Goal: Task Accomplishment & Management: Manage account settings

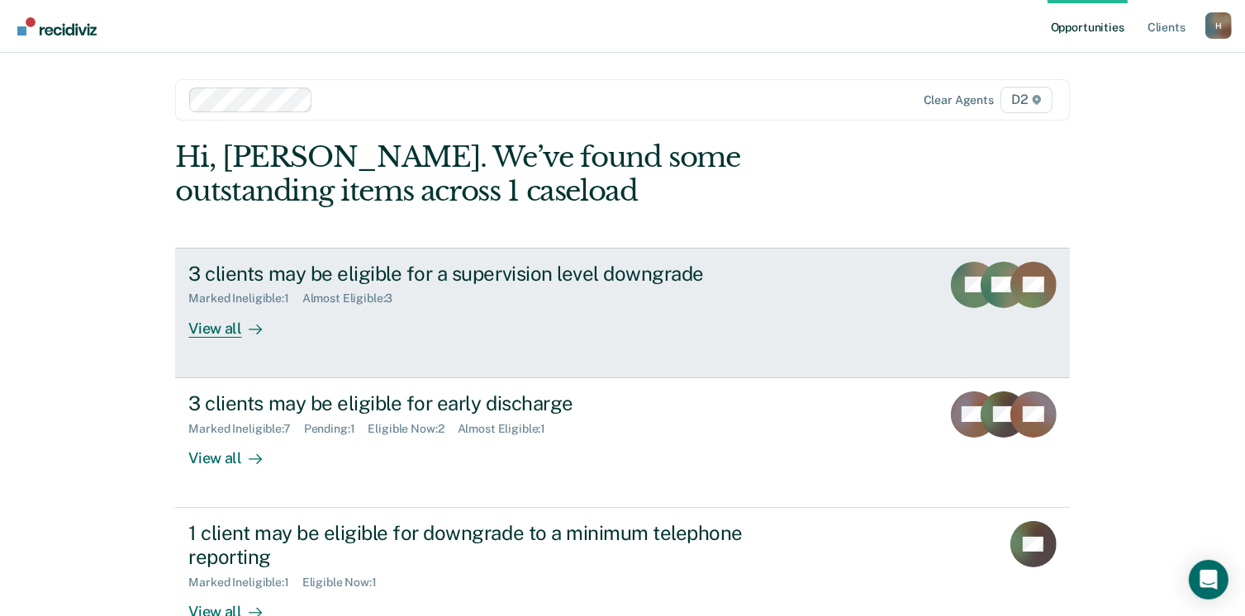
click at [214, 328] on div "View all" at bounding box center [234, 322] width 93 height 32
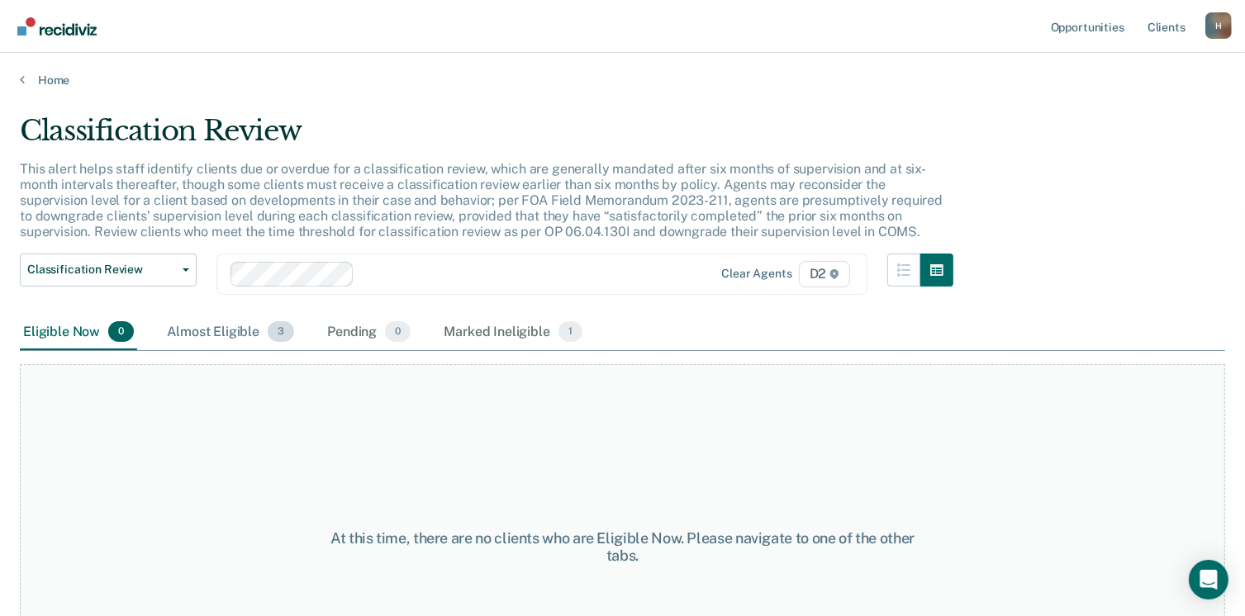
click at [222, 337] on div "Almost Eligible 3" at bounding box center [231, 333] width 134 height 36
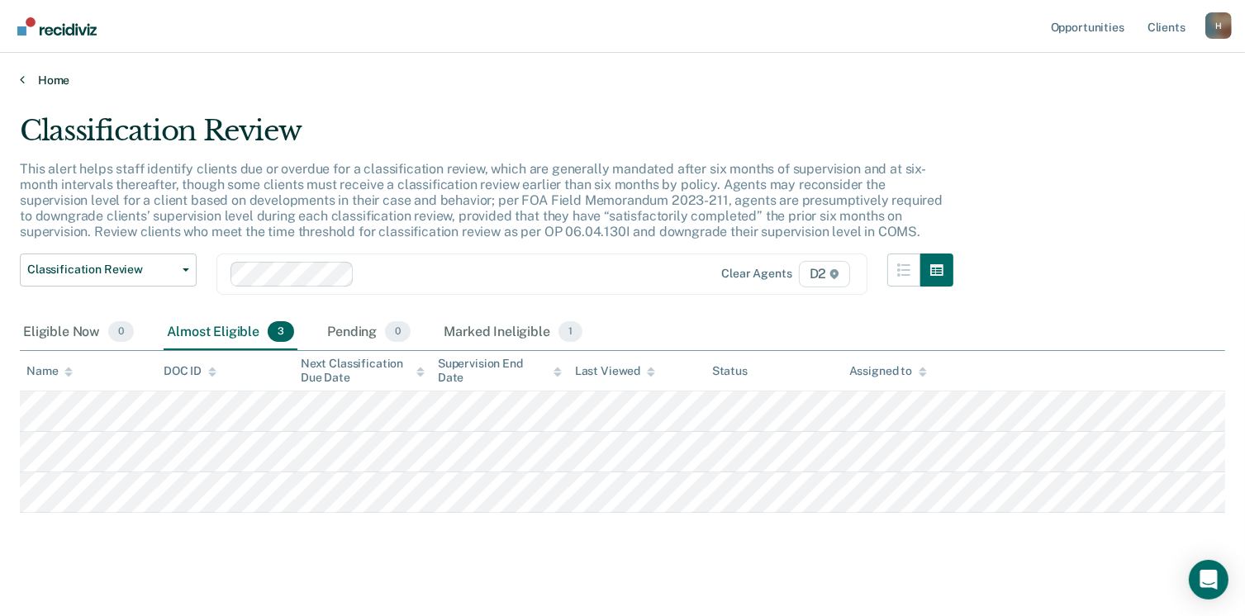
click at [42, 76] on link "Home" at bounding box center [623, 80] width 1206 height 15
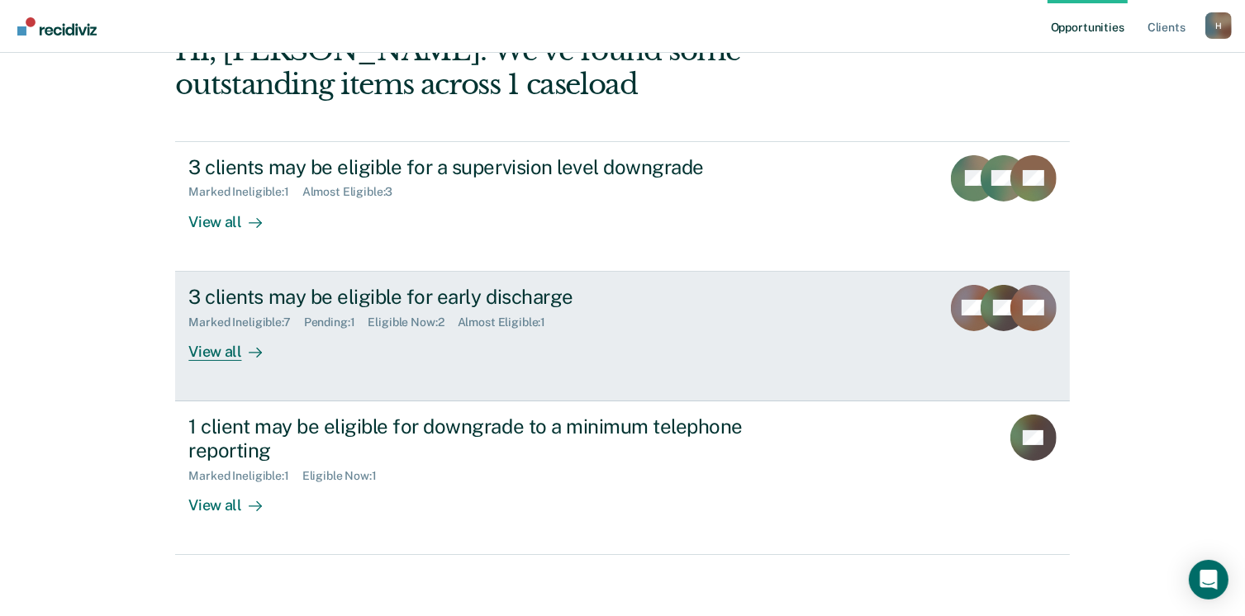
scroll to position [110, 0]
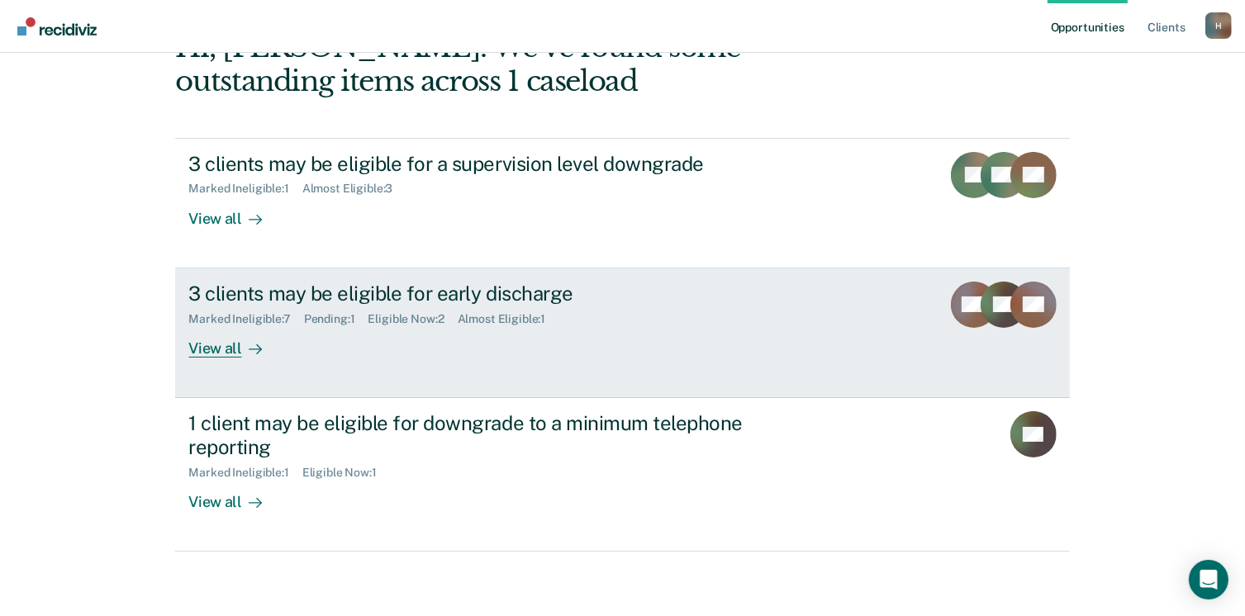
click at [209, 358] on link "3 clients may be eligible for early discharge Marked Ineligible : 7 Pending : 1…" at bounding box center [622, 334] width 894 height 130
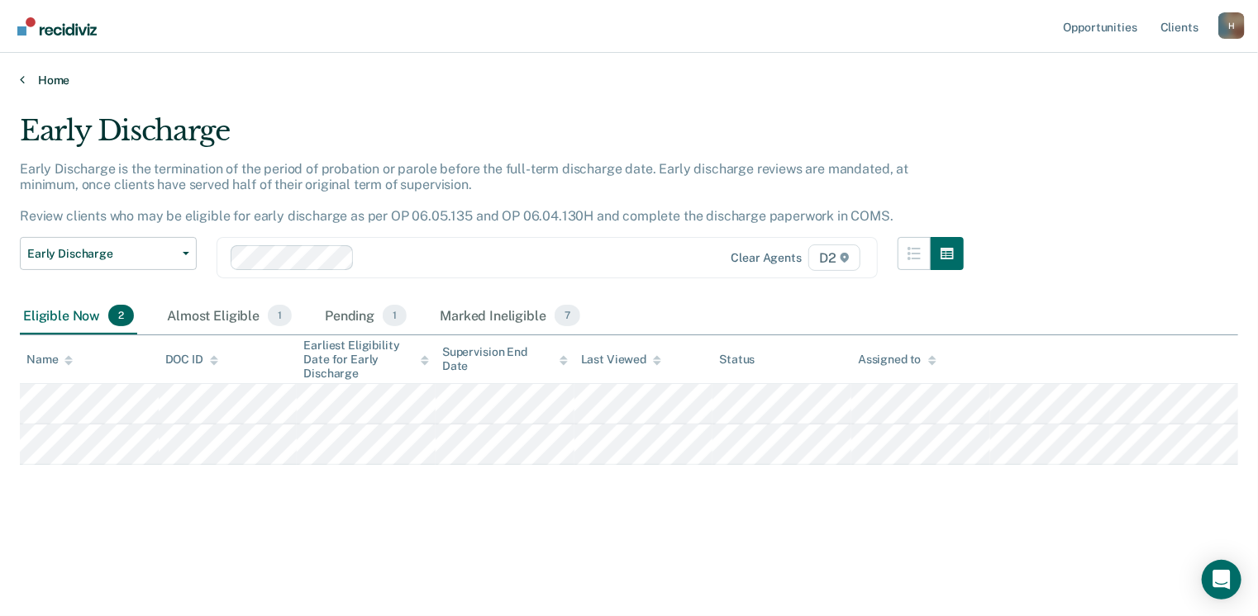
click at [55, 74] on link "Home" at bounding box center [629, 80] width 1218 height 15
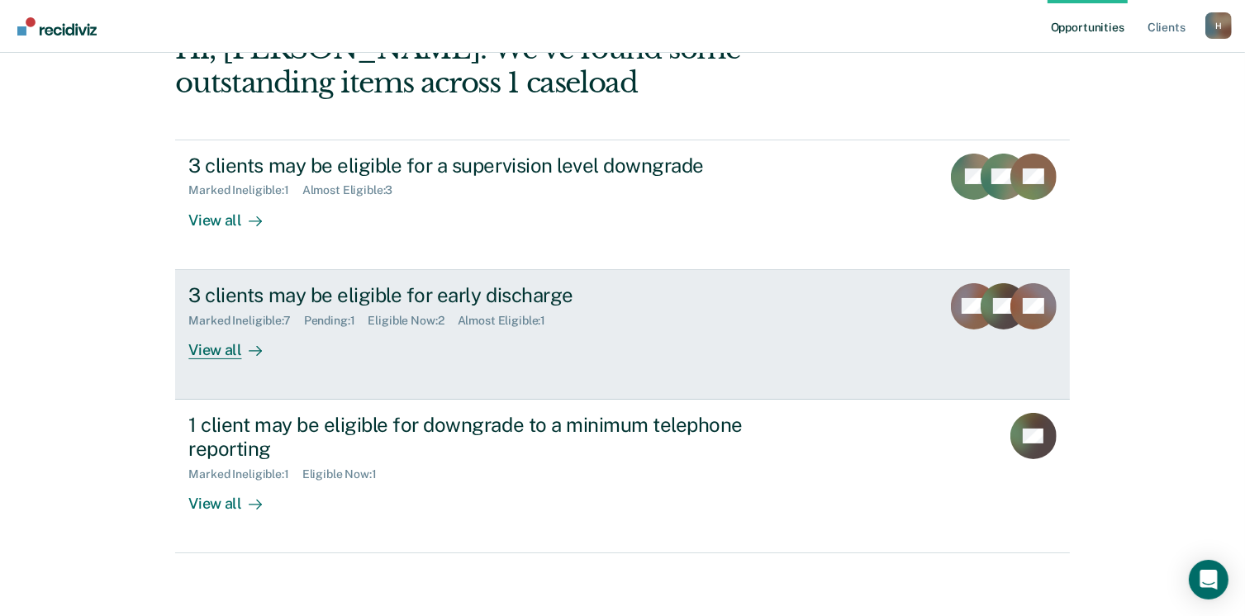
scroll to position [110, 0]
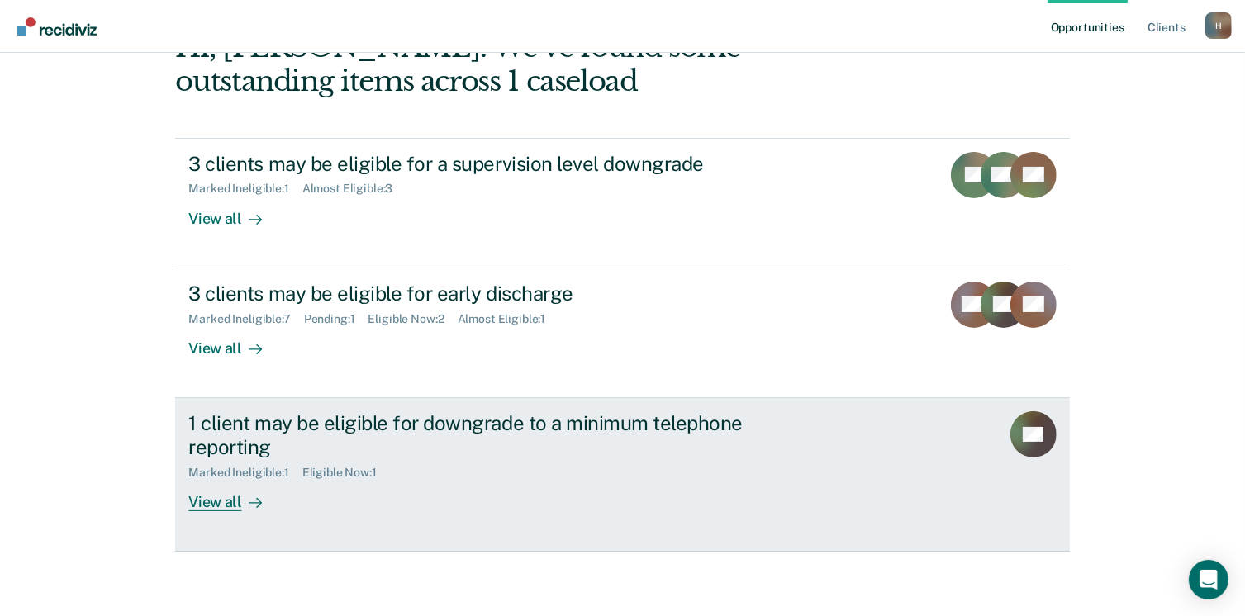
click at [221, 494] on div "View all" at bounding box center [234, 495] width 93 height 32
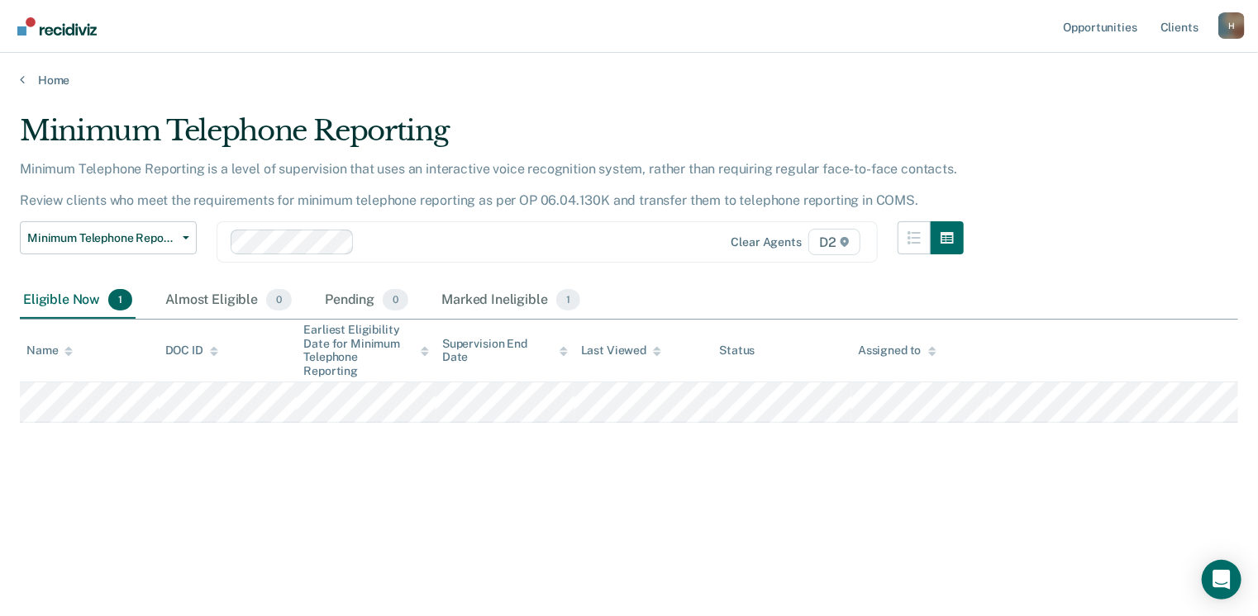
click at [36, 88] on main "Minimum Telephone Reporting Minimum Telephone Reporting is a level of supervisi…" at bounding box center [629, 350] width 1258 height 524
click at [39, 73] on link "Home" at bounding box center [629, 80] width 1218 height 15
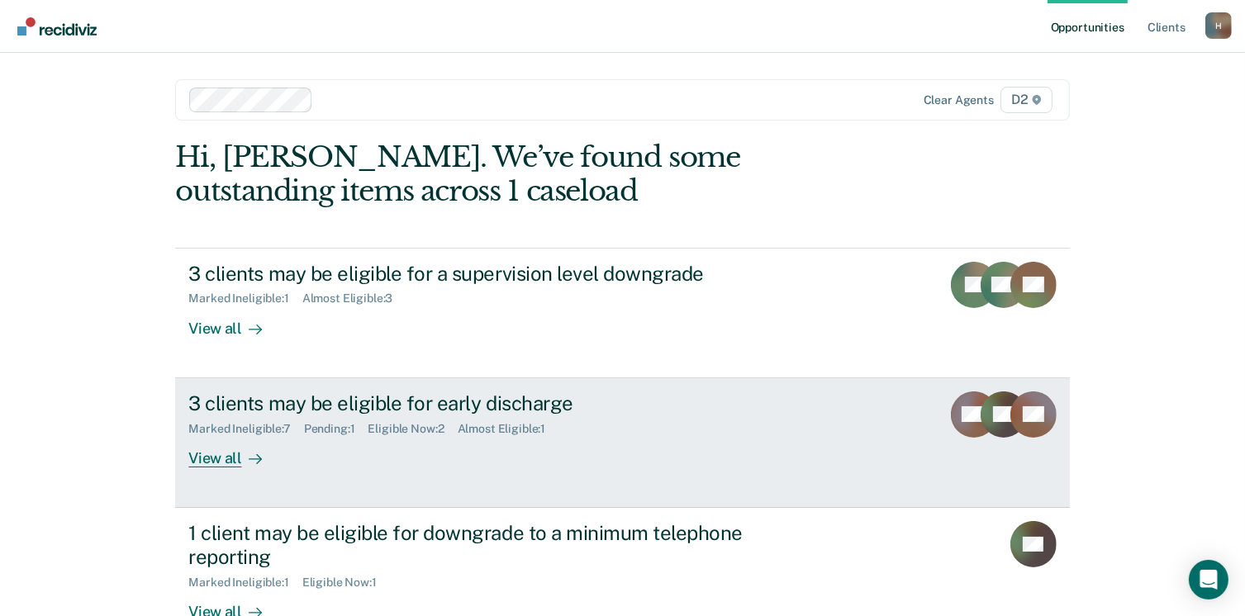
scroll to position [110, 0]
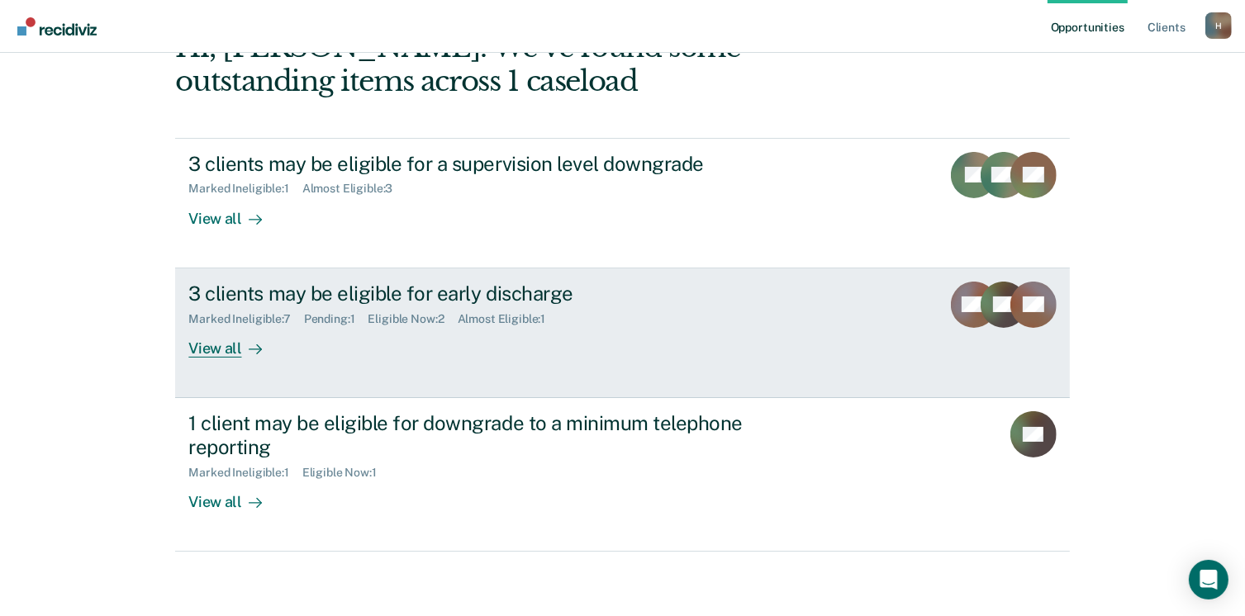
click at [221, 348] on div "View all" at bounding box center [234, 342] width 93 height 32
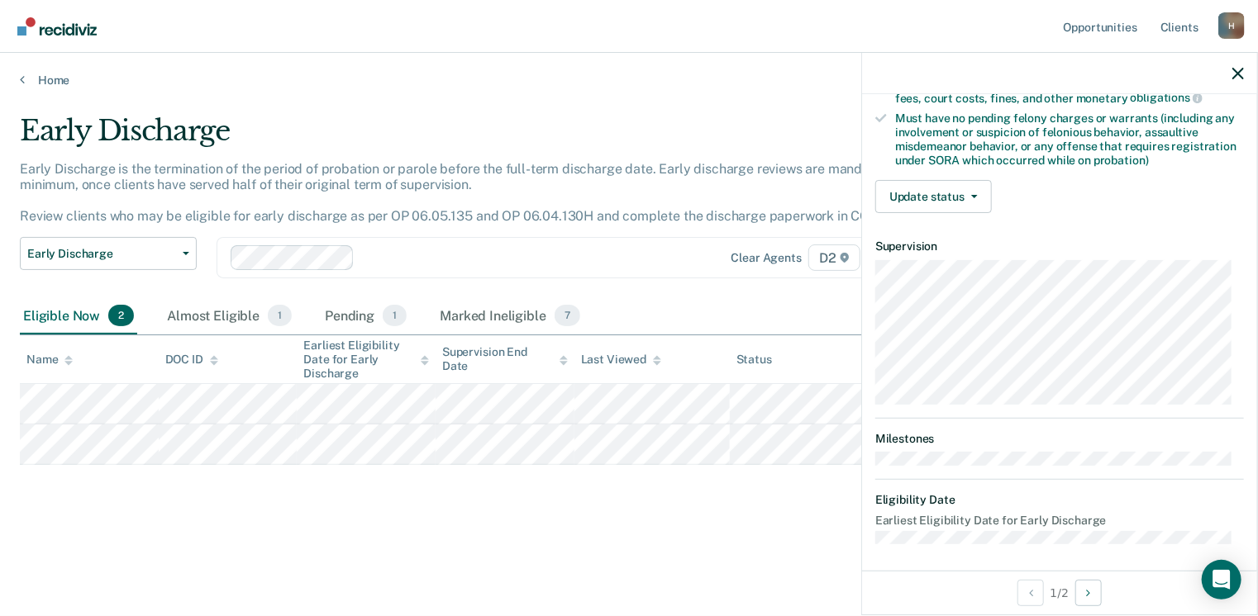
scroll to position [347, 0]
click at [942, 198] on button "Update status" at bounding box center [933, 195] width 117 height 33
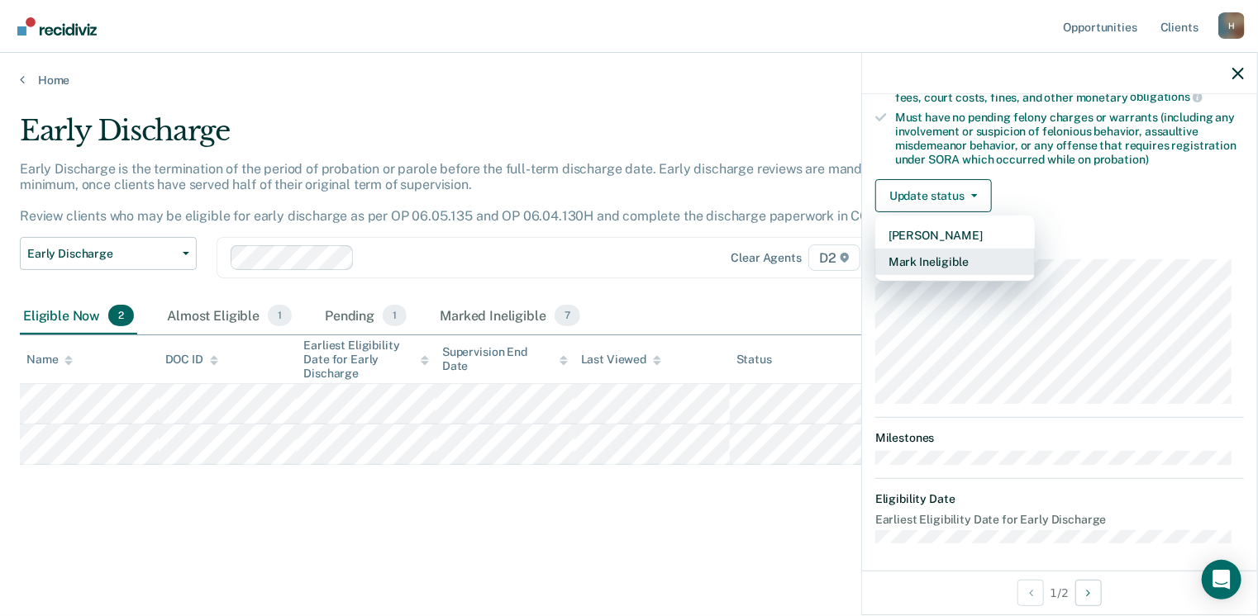
click at [942, 264] on button "Mark Ineligible" at bounding box center [954, 262] width 159 height 26
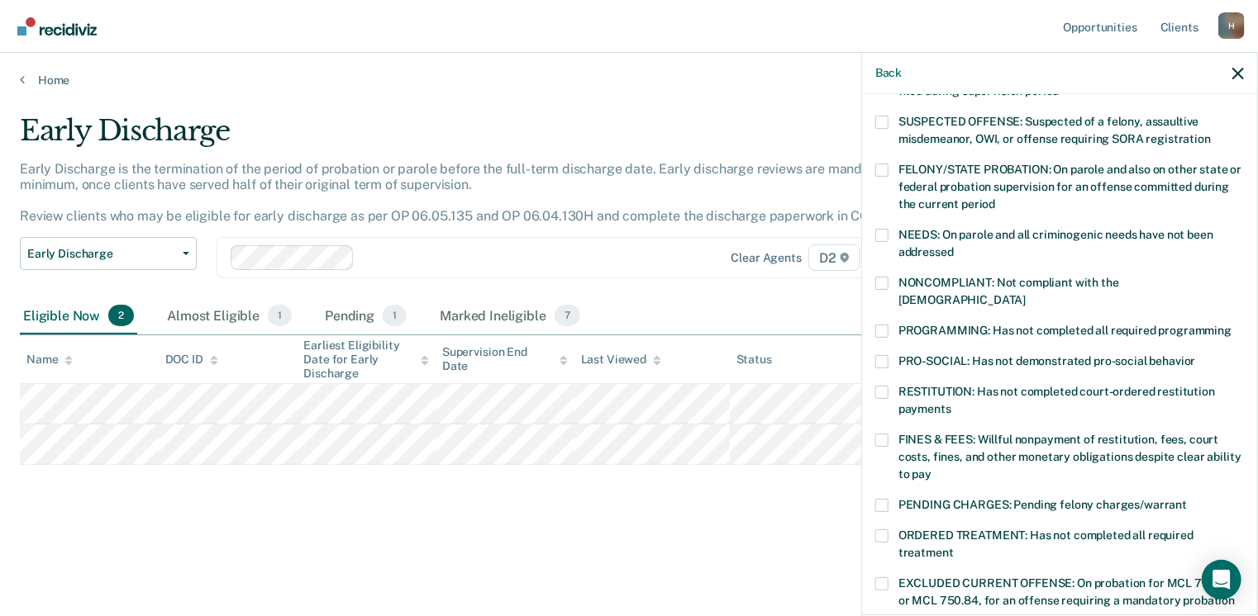
scroll to position [264, 0]
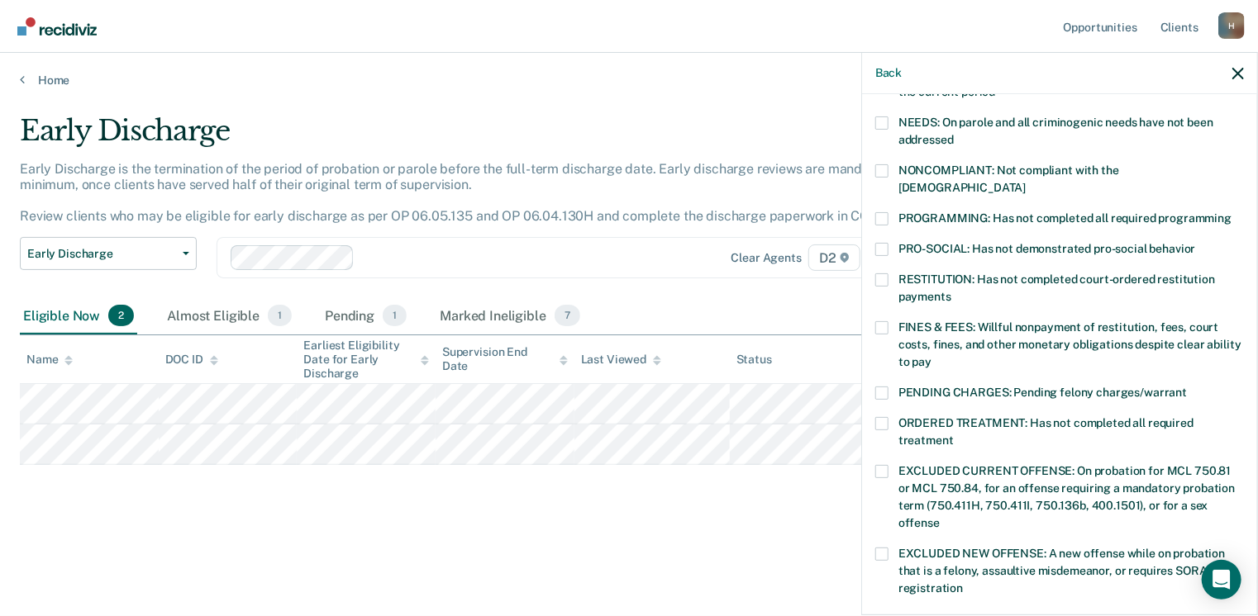
click at [887, 387] on span at bounding box center [881, 393] width 13 height 13
click at [1187, 387] on input "PENDING CHARGES: Pending felony charges/warrant" at bounding box center [1187, 387] width 0 height 0
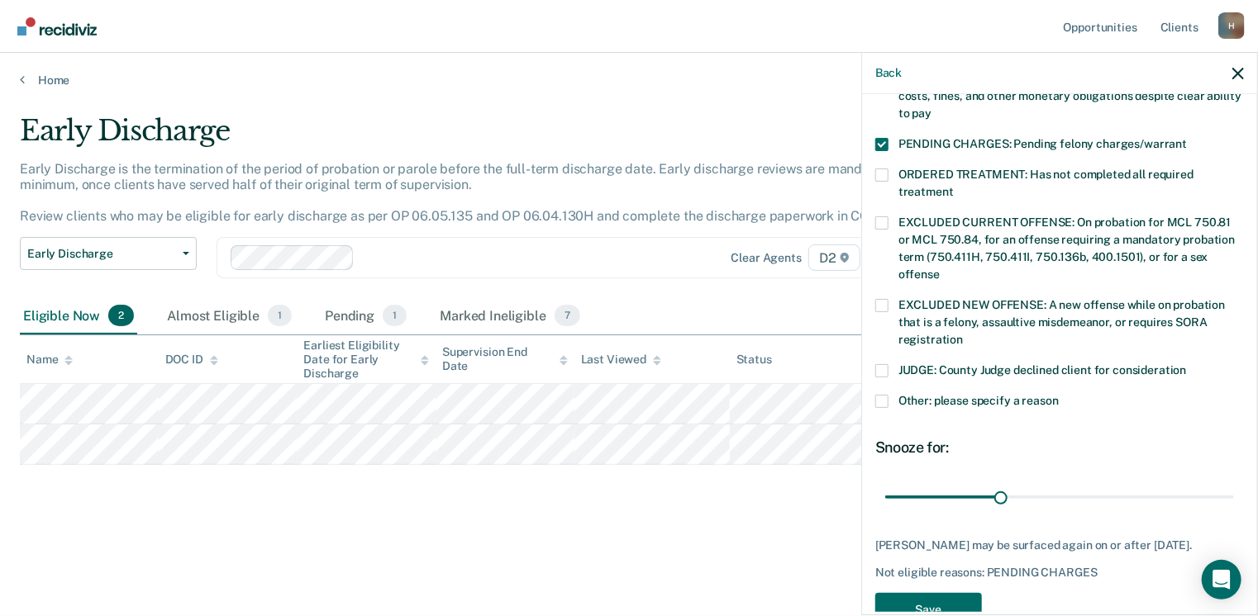
scroll to position [538, 0]
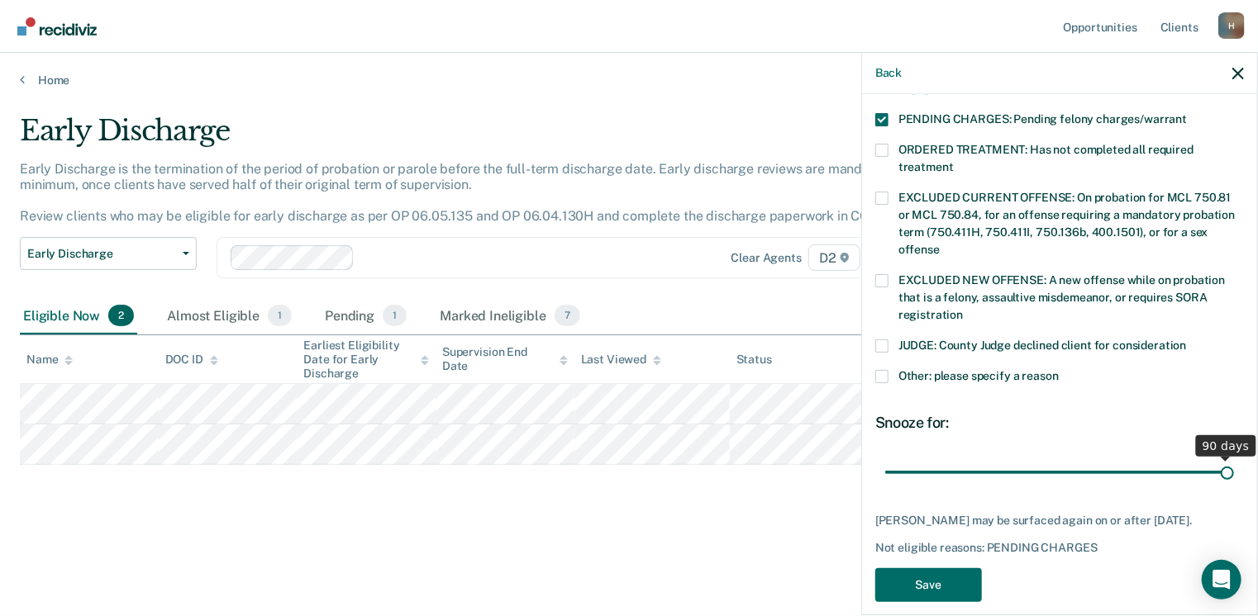
drag, startPoint x: 997, startPoint y: 454, endPoint x: 1287, endPoint y: 456, distance: 289.2
type input "90"
click at [1234, 459] on input "range" at bounding box center [1059, 473] width 349 height 29
click at [911, 575] on button "Save" at bounding box center [928, 585] width 107 height 34
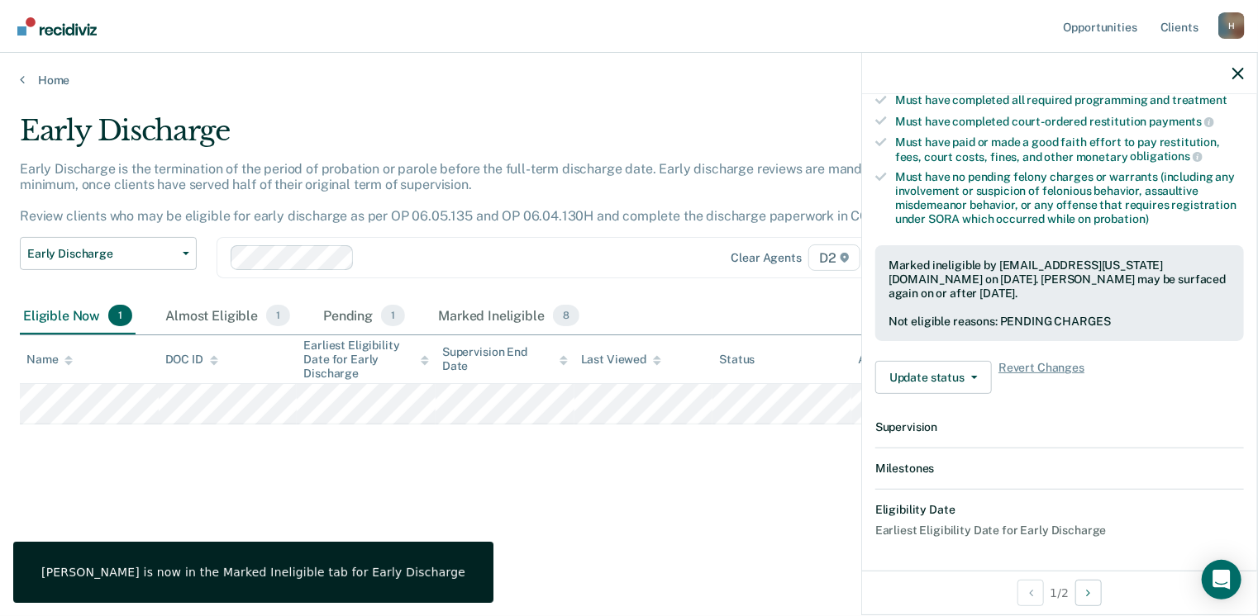
scroll to position [469, 0]
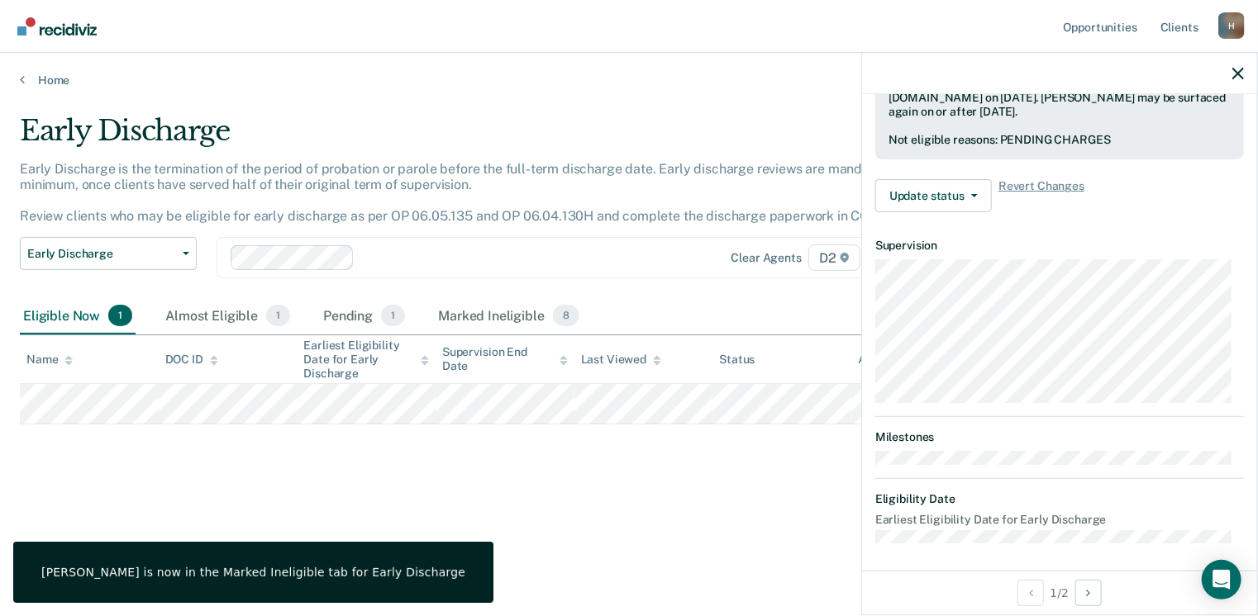
click at [321, 511] on div "Early Discharge Early Discharge is the termination of the period of probation o…" at bounding box center [629, 329] width 1218 height 431
click at [1237, 73] on icon "button" at bounding box center [1238, 74] width 12 height 12
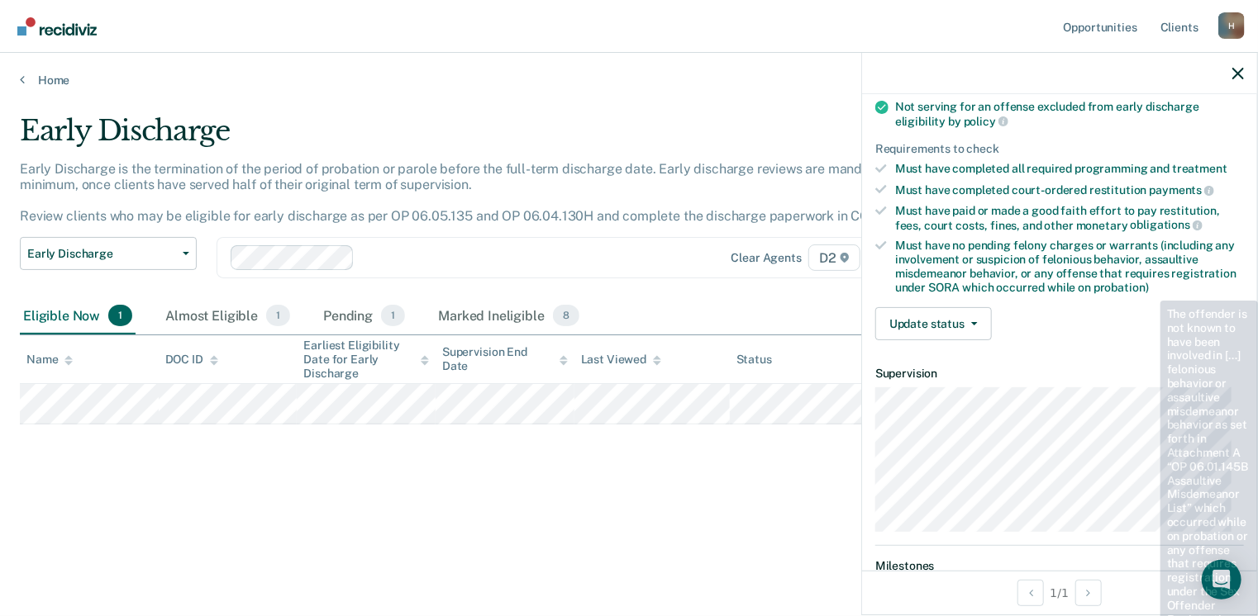
scroll to position [248, 0]
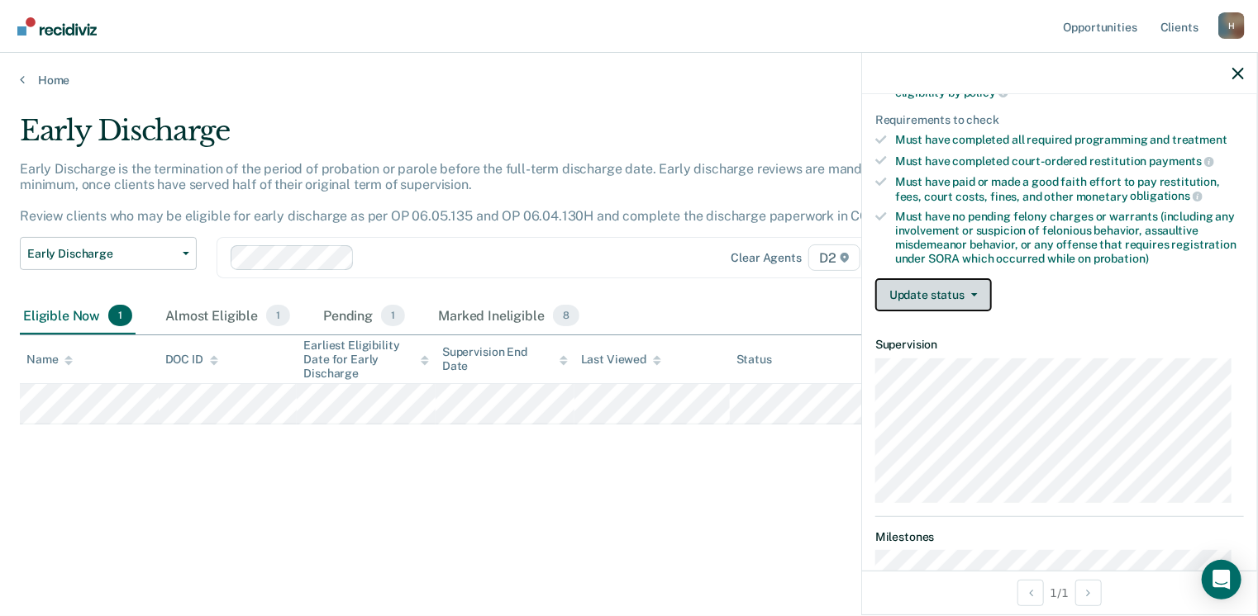
click at [946, 291] on button "Update status" at bounding box center [933, 294] width 117 height 33
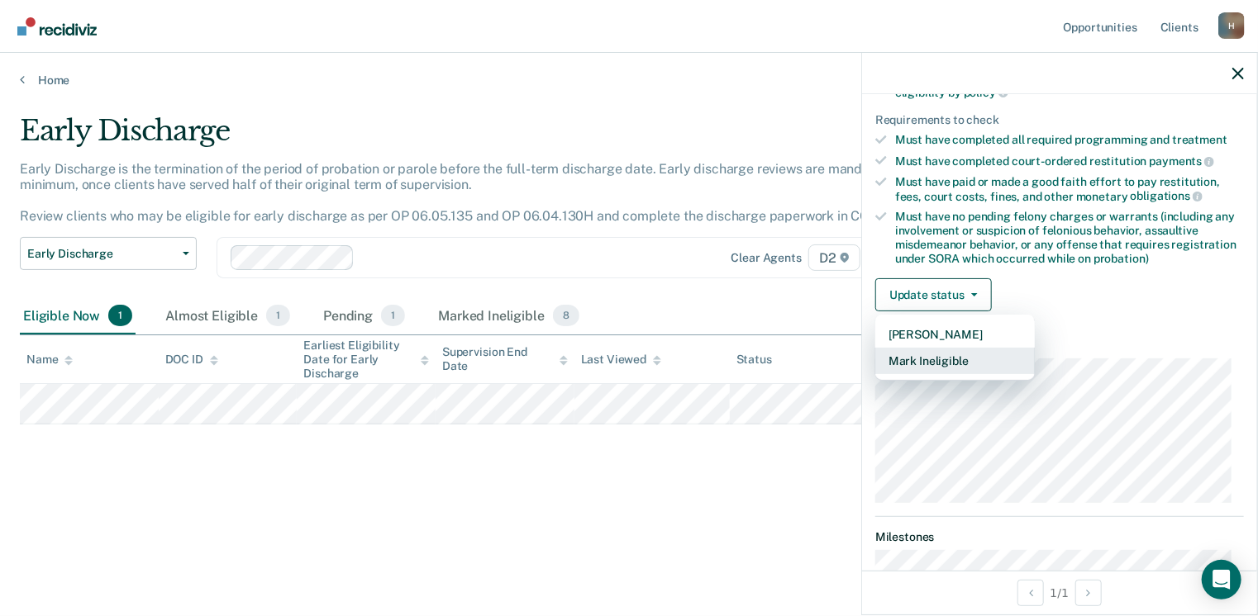
click at [927, 359] on button "Mark Ineligible" at bounding box center [954, 361] width 159 height 26
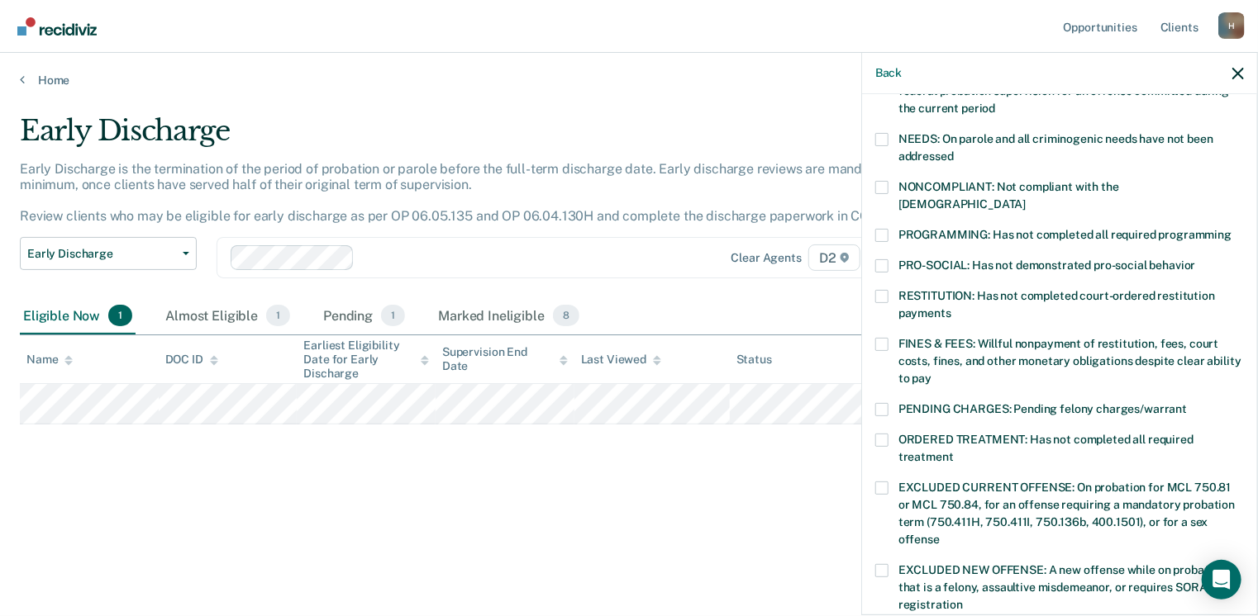
click at [887, 338] on span at bounding box center [881, 344] width 13 height 13
click at [931, 373] on input "FINES & FEES: Willful nonpayment of restitution, fees, court costs, fines, and …" at bounding box center [931, 373] width 0 height 0
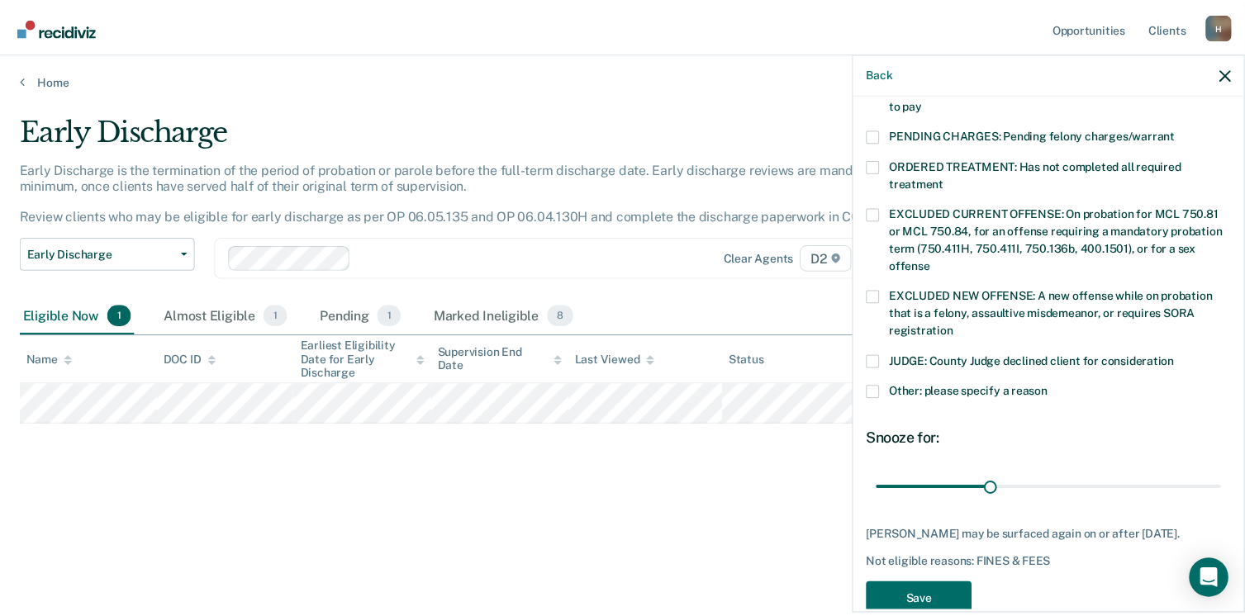
scroll to position [538, 0]
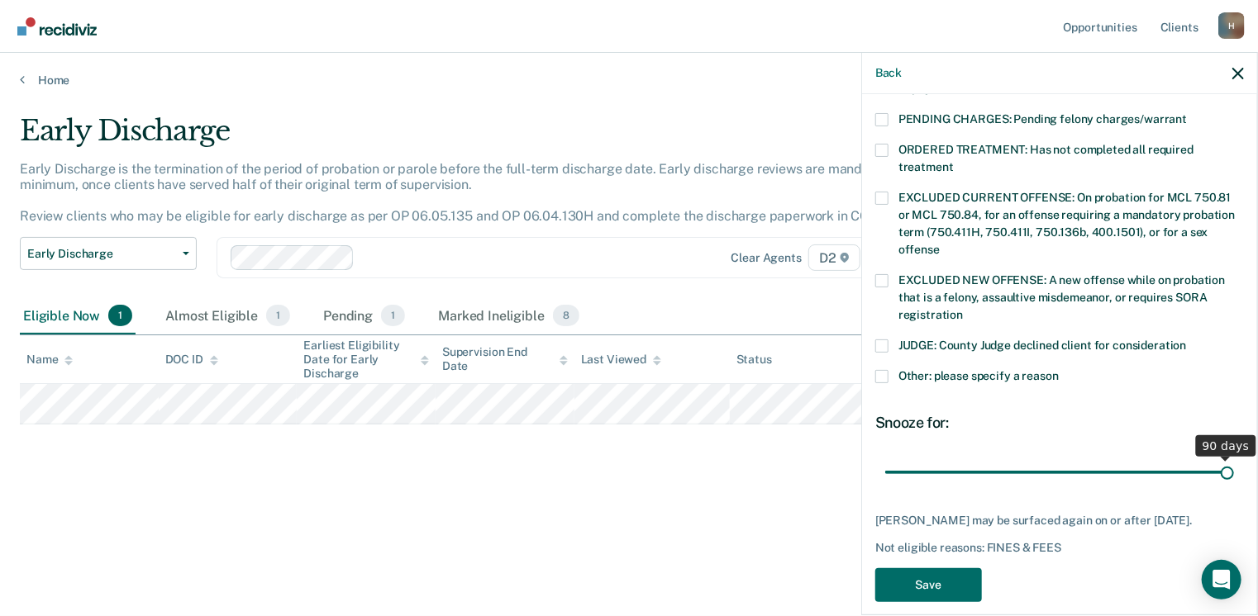
drag, startPoint x: 995, startPoint y: 454, endPoint x: 1332, endPoint y: 447, distance: 337.2
type input "90"
click at [1234, 459] on input "range" at bounding box center [1059, 473] width 349 height 29
click at [962, 573] on button "Save" at bounding box center [928, 585] width 107 height 34
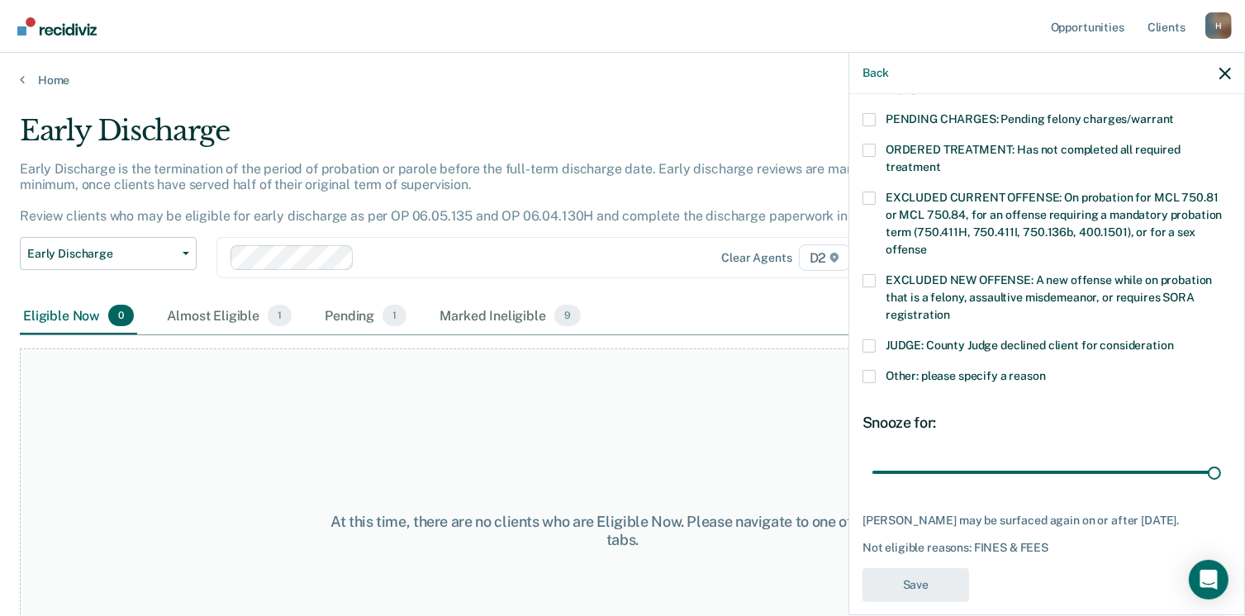
scroll to position [486, 0]
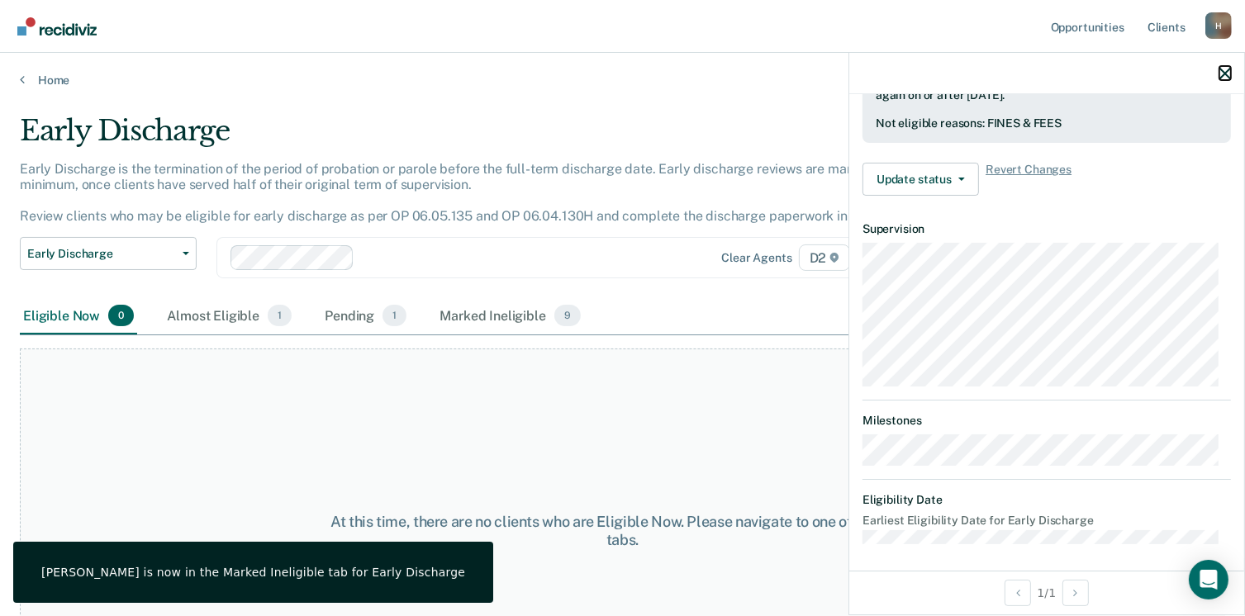
click at [1224, 69] on icon "button" at bounding box center [1226, 74] width 12 height 12
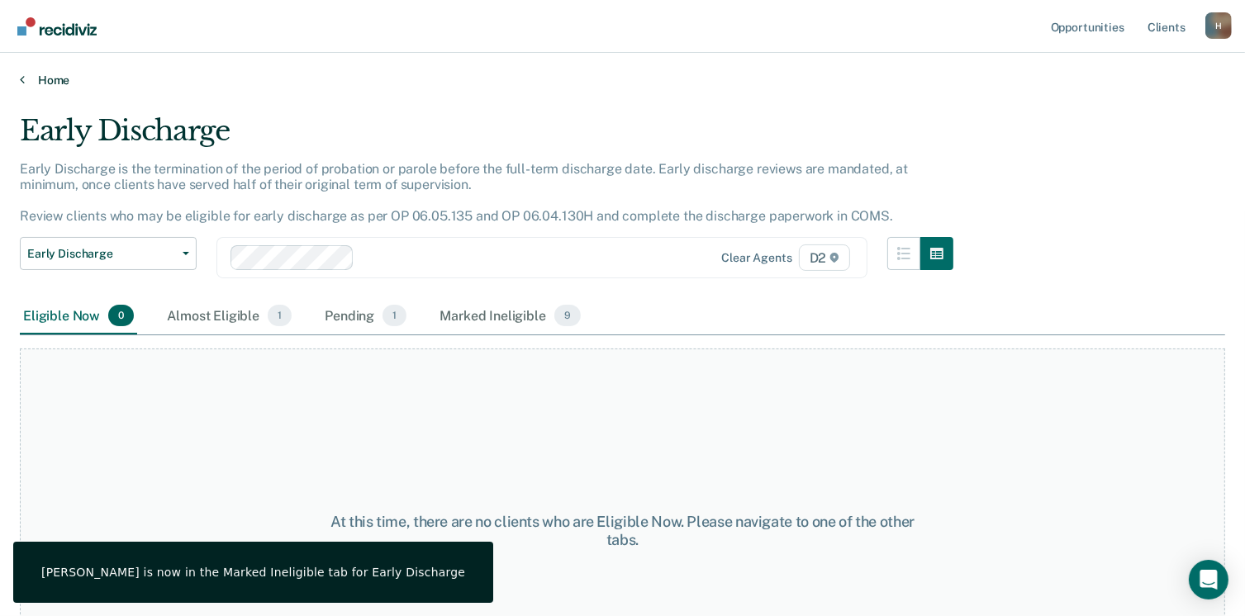
click at [50, 78] on link "Home" at bounding box center [623, 80] width 1206 height 15
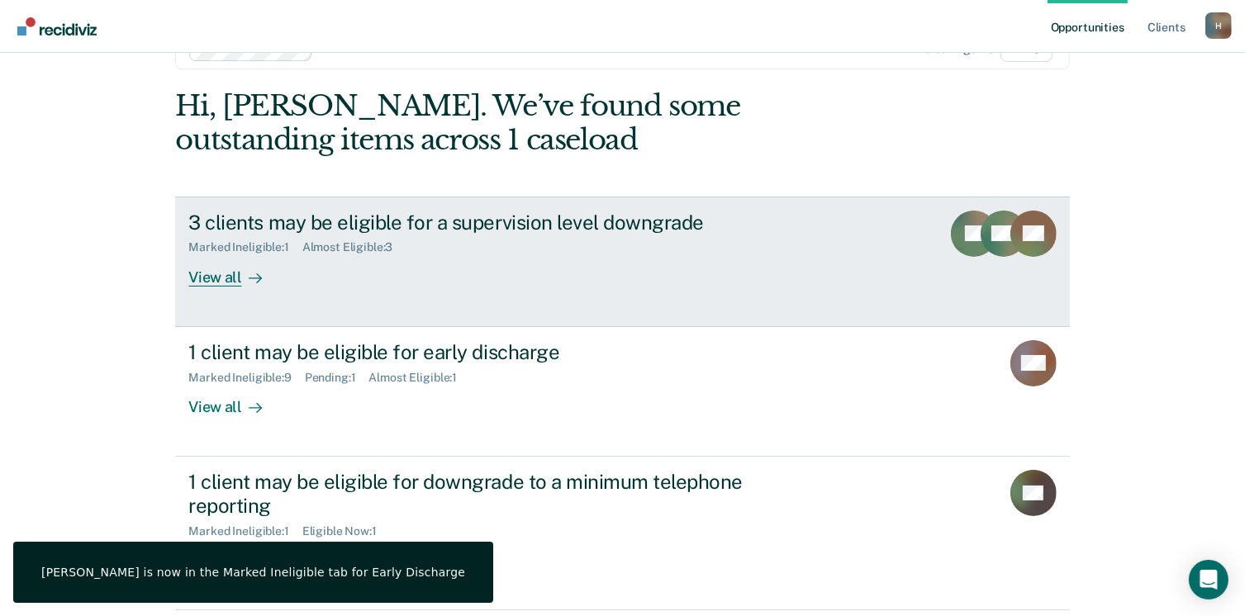
scroll to position [110, 0]
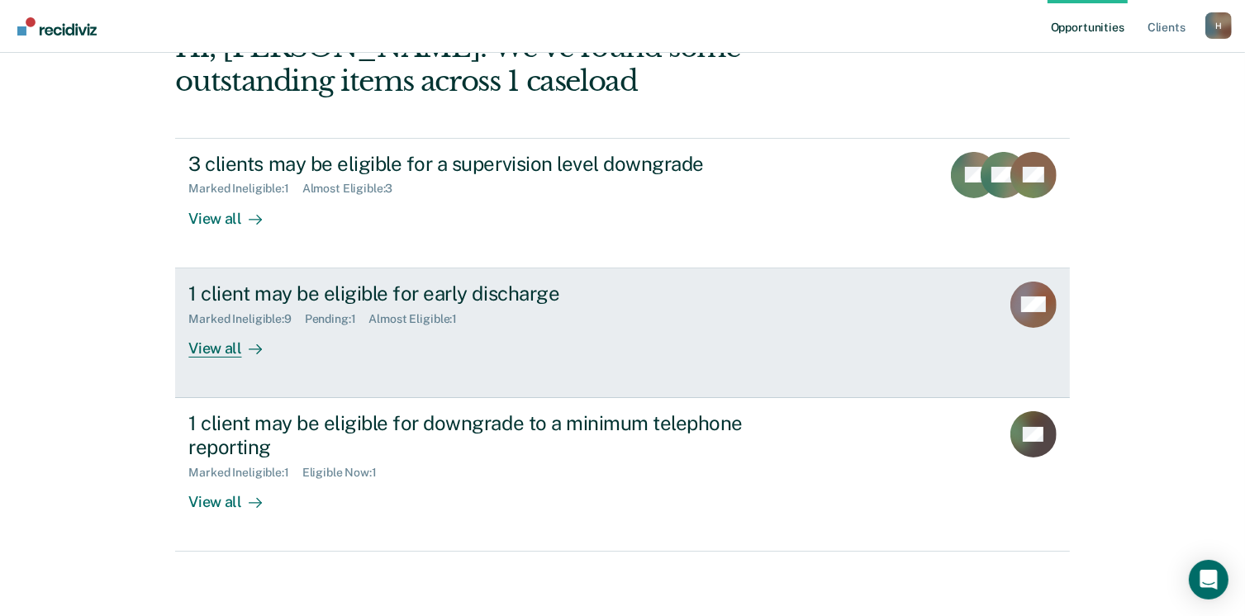
click at [221, 345] on div "View all" at bounding box center [234, 342] width 93 height 32
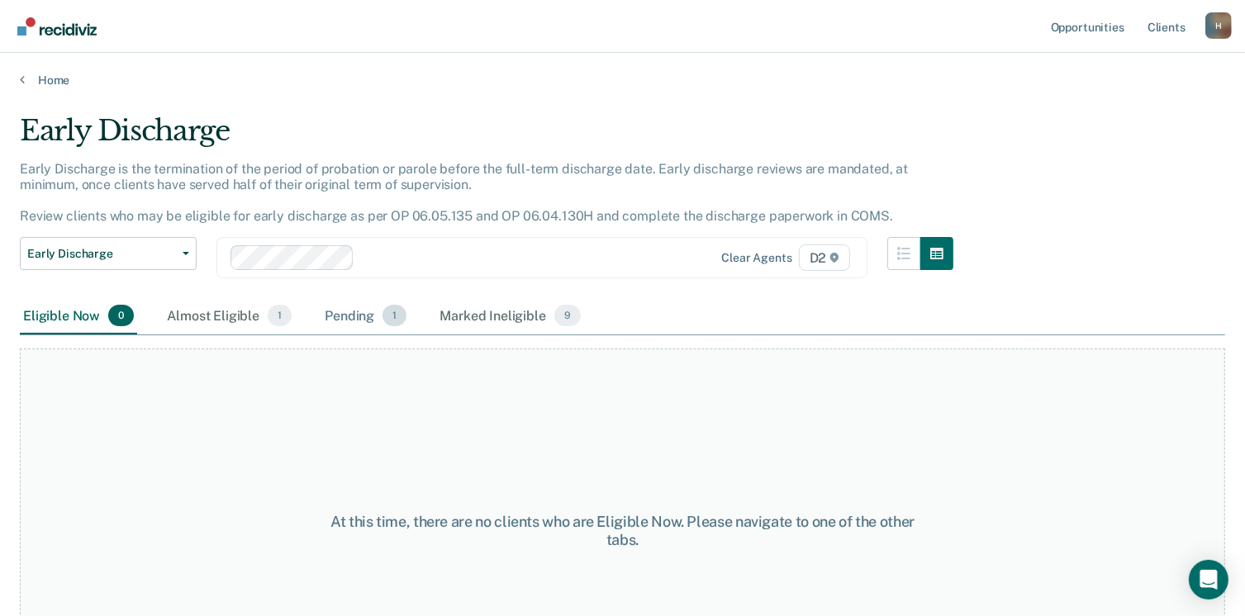
click at [344, 316] on div "Pending 1" at bounding box center [365, 316] width 88 height 36
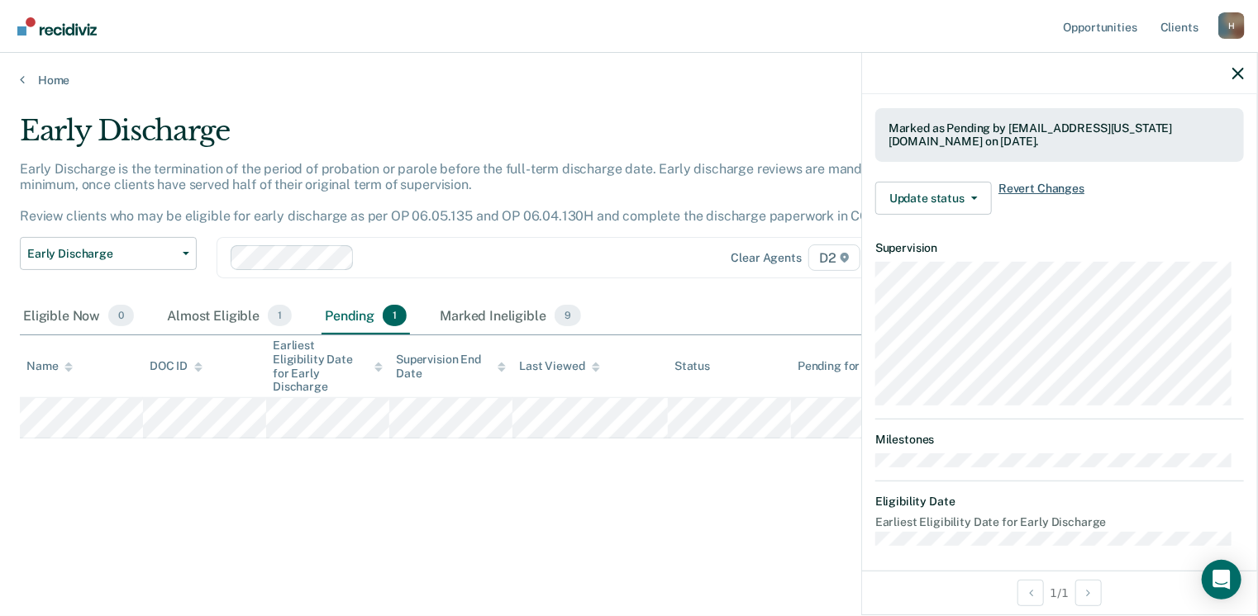
scroll to position [400, 0]
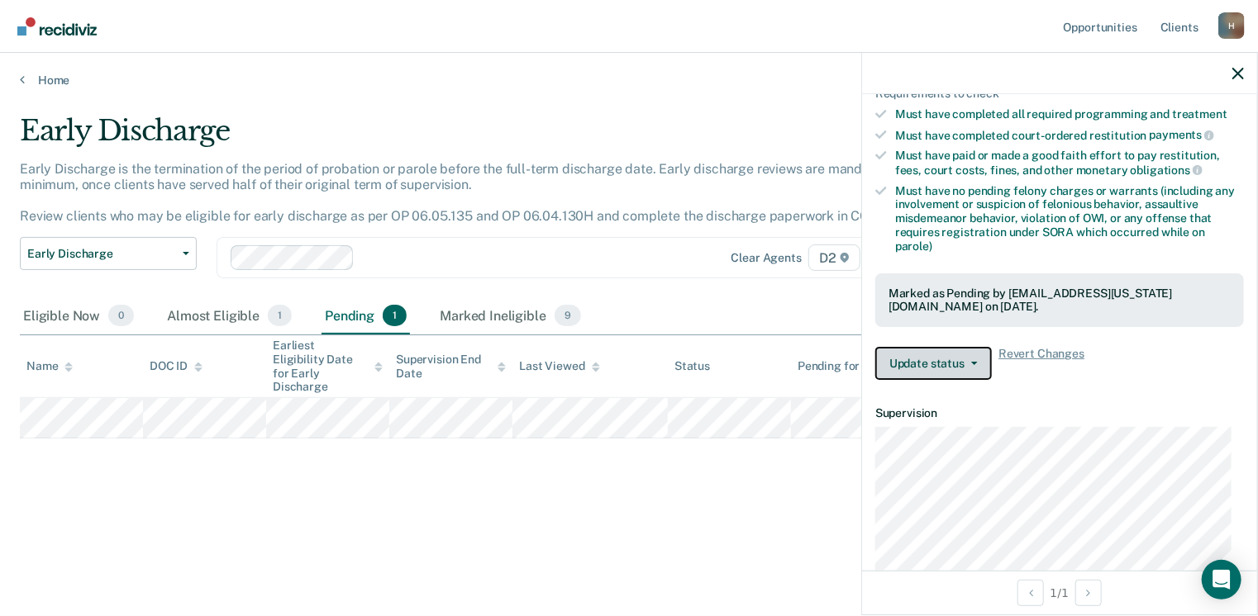
click at [923, 372] on button "Update status" at bounding box center [933, 363] width 117 height 33
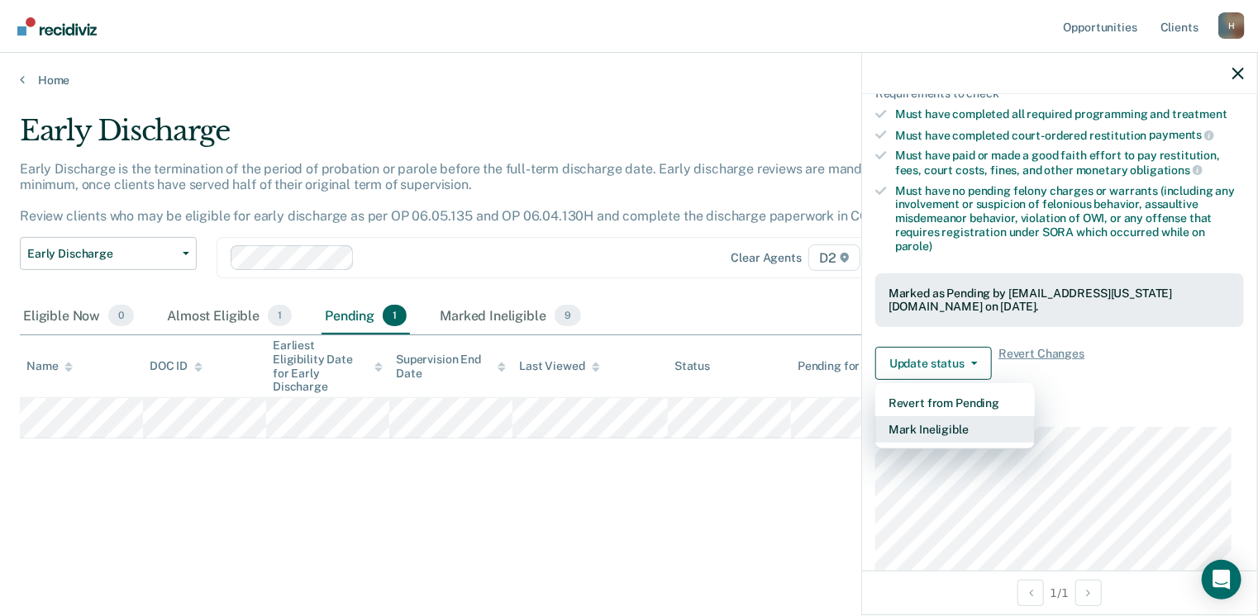
click at [933, 422] on button "Mark Ineligible" at bounding box center [954, 429] width 159 height 26
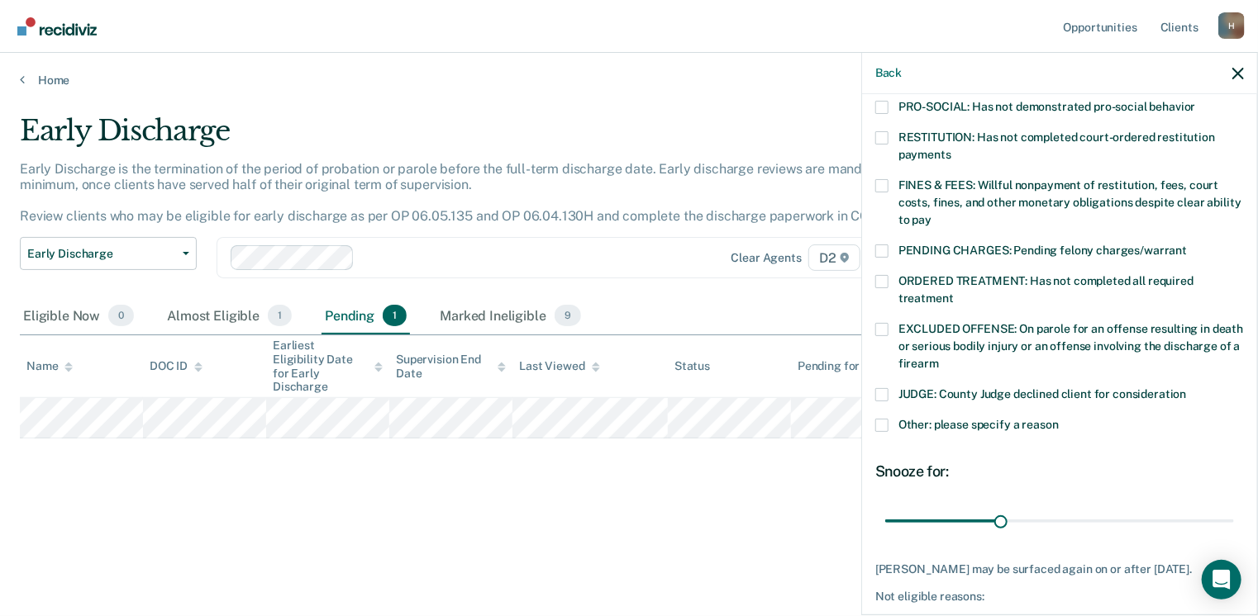
scroll to position [455, 0]
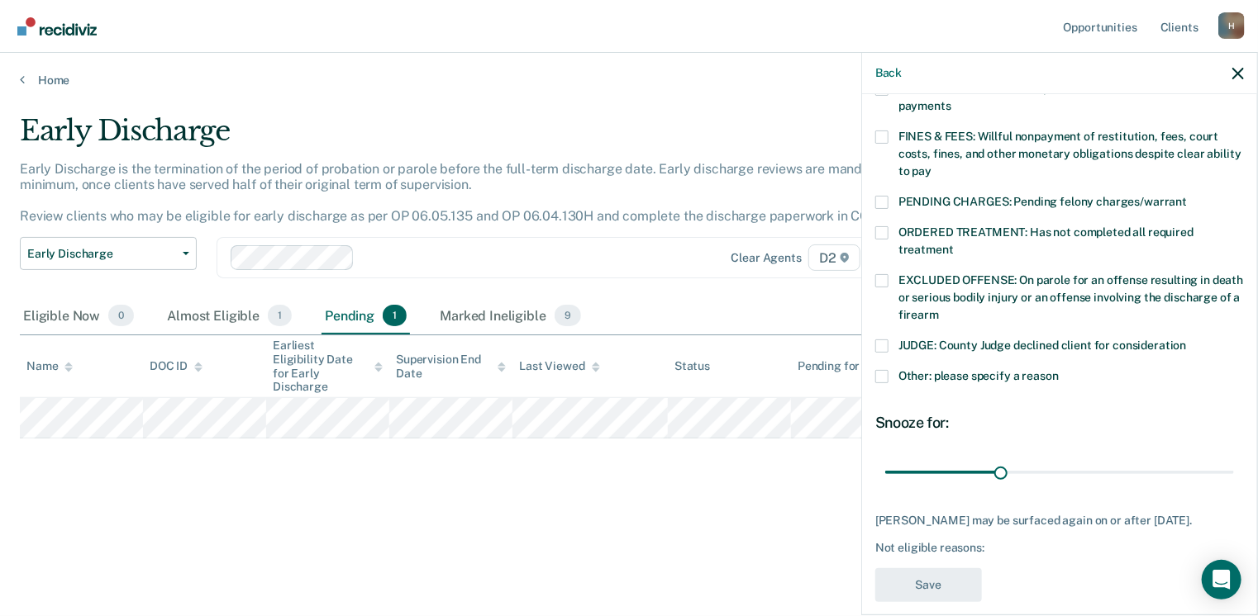
click at [894, 370] on label "Other: please specify a reason" at bounding box center [1059, 378] width 369 height 17
click at [1058, 370] on input "Other: please specify a reason" at bounding box center [1058, 370] width 0 height 0
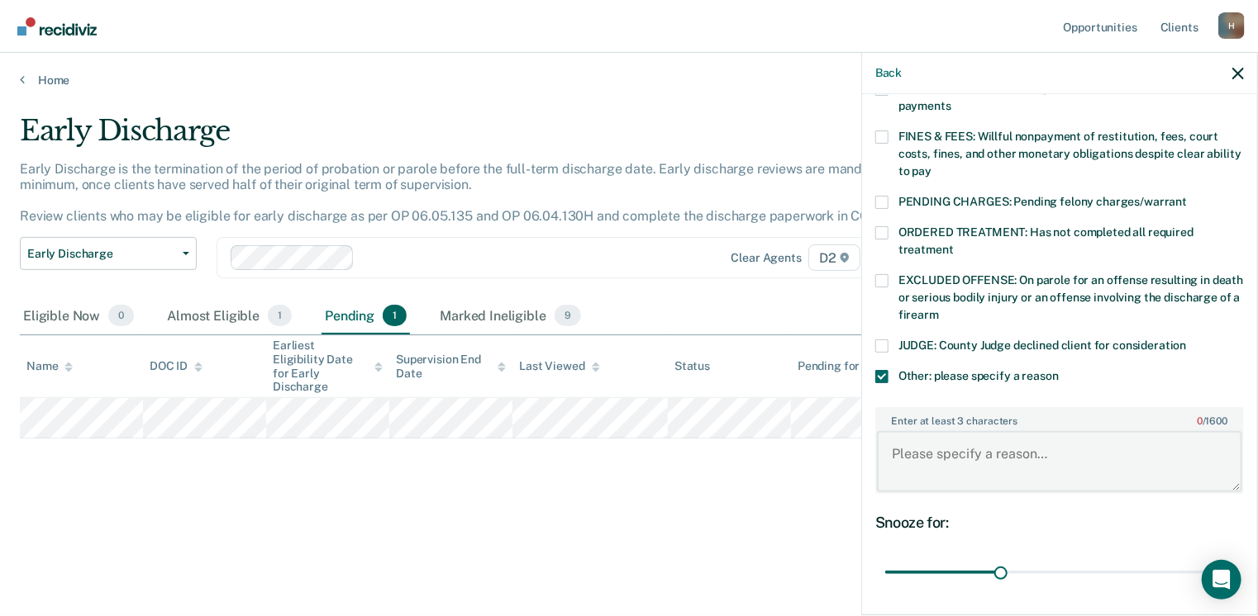
click at [973, 457] on textarea "Enter at least 3 characters 0 / 1600" at bounding box center [1059, 461] width 365 height 61
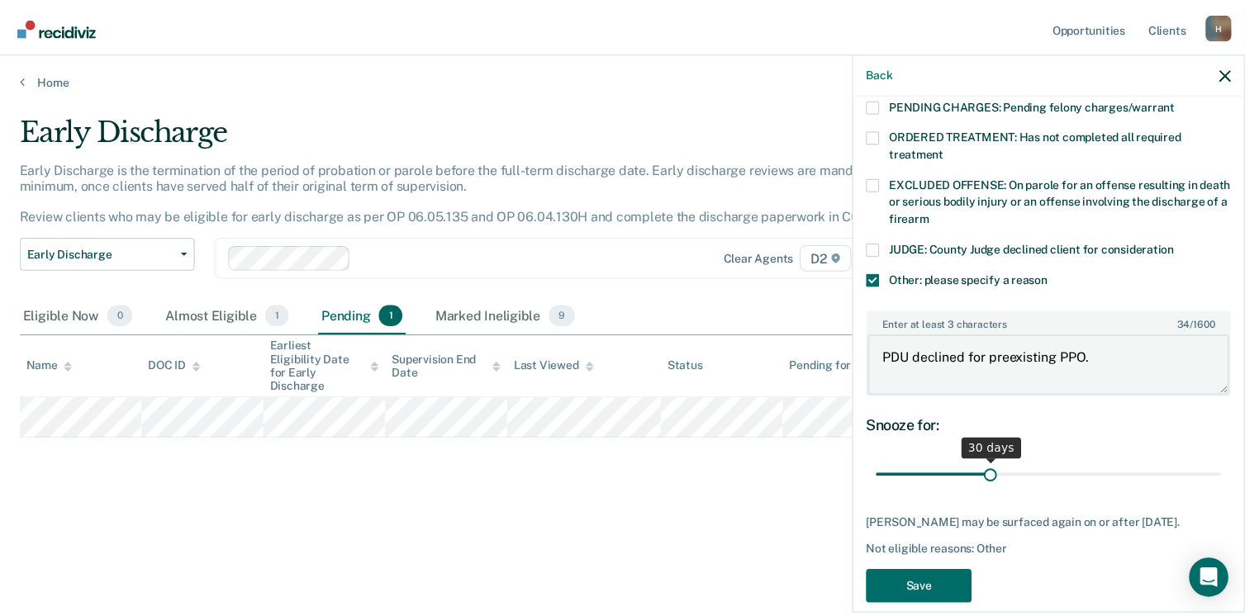
scroll to position [554, 0]
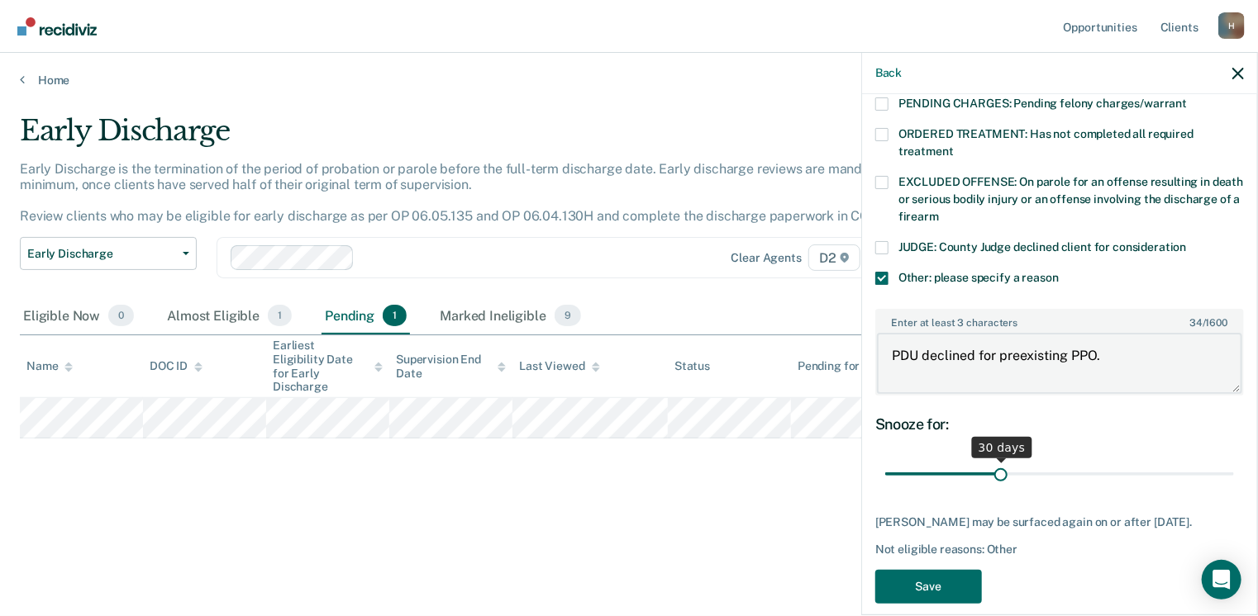
type textarea "PDU declined for preexisting PPO."
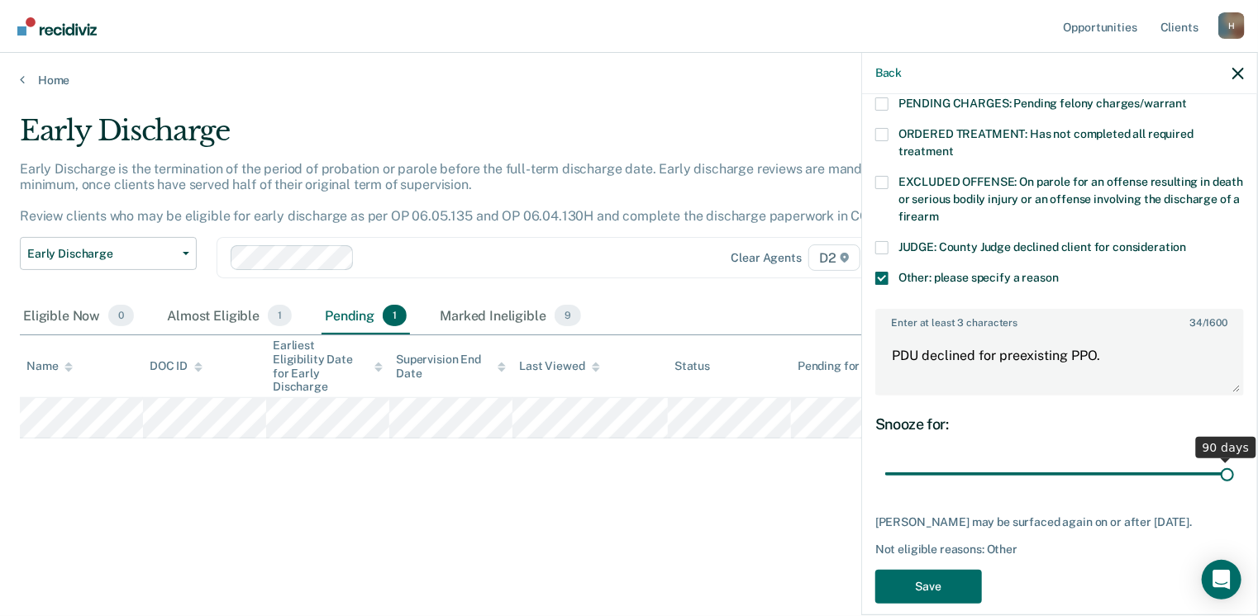
drag, startPoint x: 995, startPoint y: 450, endPoint x: 1382, endPoint y: 444, distance: 387.6
type input "90"
click at [1234, 460] on input "range" at bounding box center [1059, 474] width 349 height 29
click at [926, 586] on button "Save" at bounding box center [928, 587] width 107 height 34
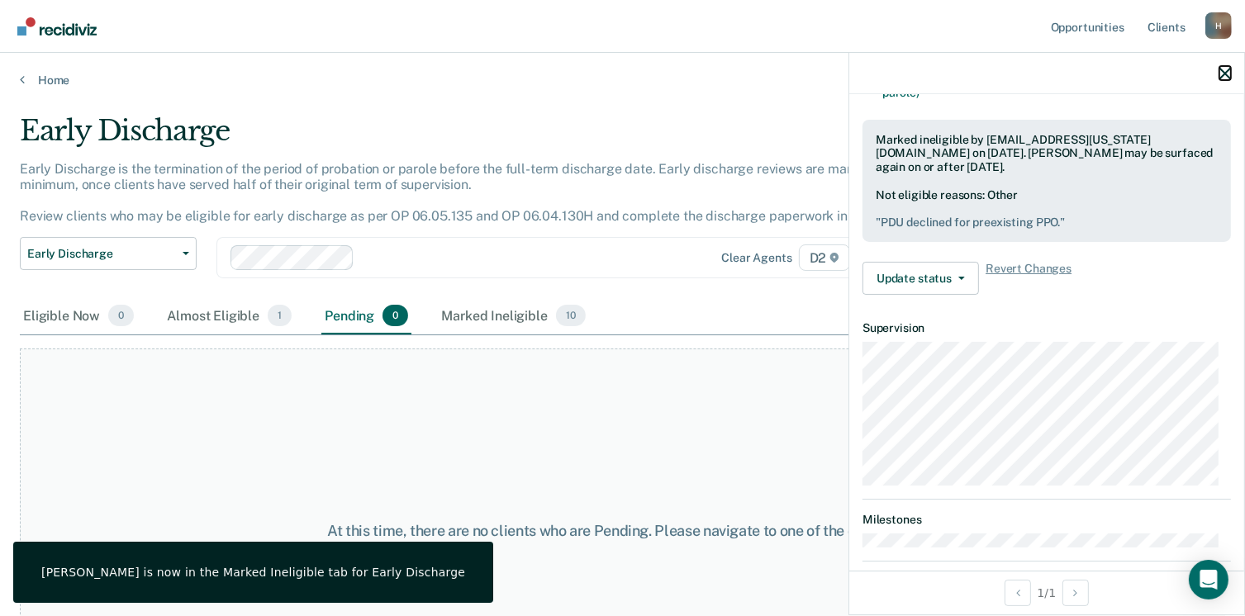
click at [1223, 72] on icon "button" at bounding box center [1226, 74] width 12 height 12
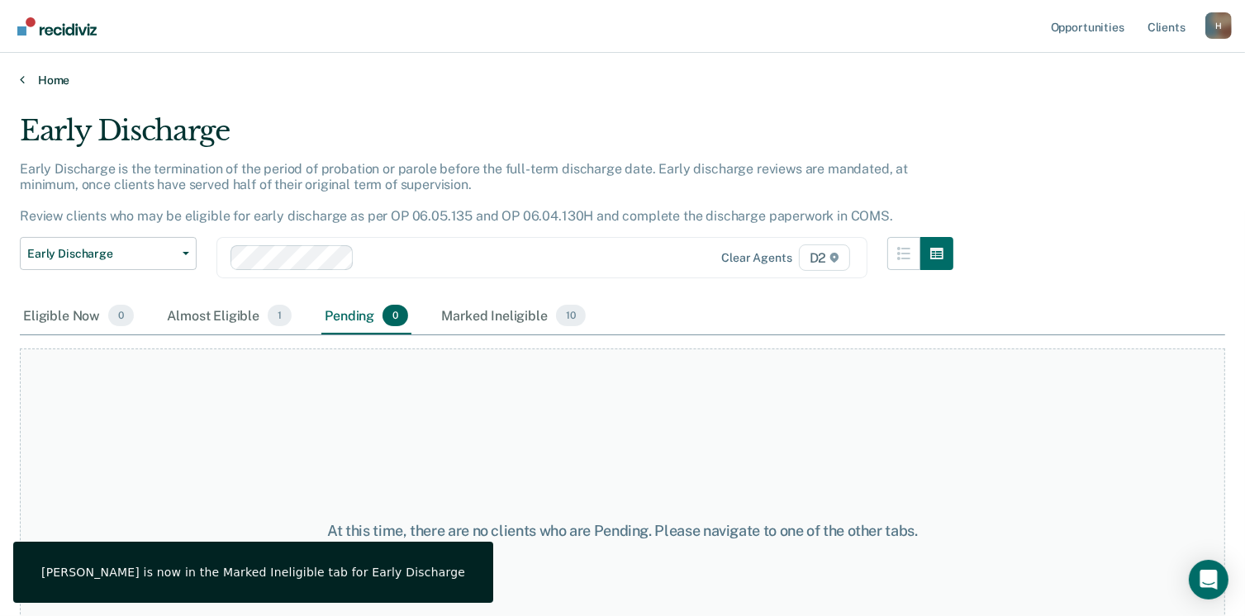
click at [40, 78] on link "Home" at bounding box center [623, 80] width 1206 height 15
